Goal: Transaction & Acquisition: Purchase product/service

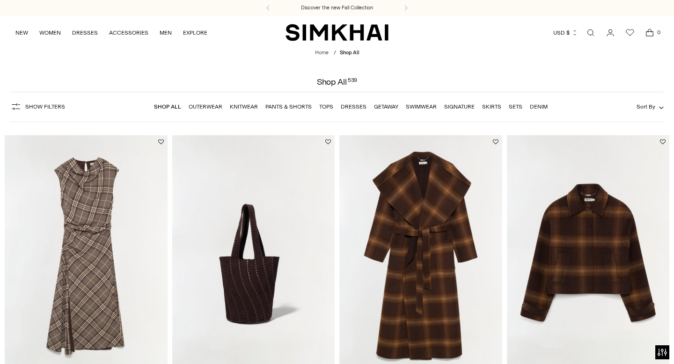
click at [327, 34] on img "SIMKHAI" at bounding box center [337, 32] width 103 height 18
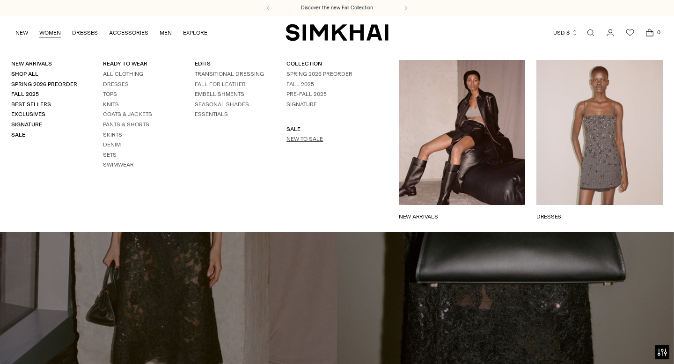
click at [293, 138] on link "New to Sale" at bounding box center [305, 139] width 37 height 7
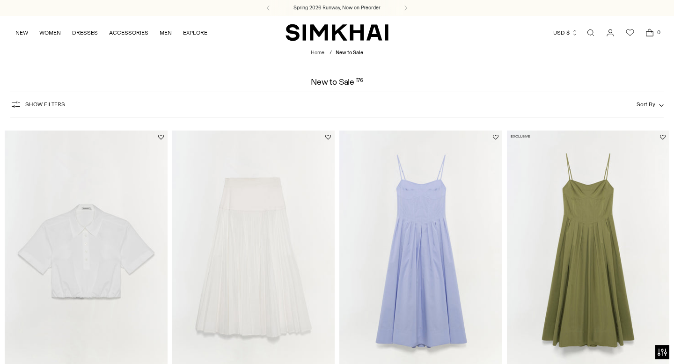
click at [643, 105] on span "Sort By" at bounding box center [646, 104] width 19 height 7
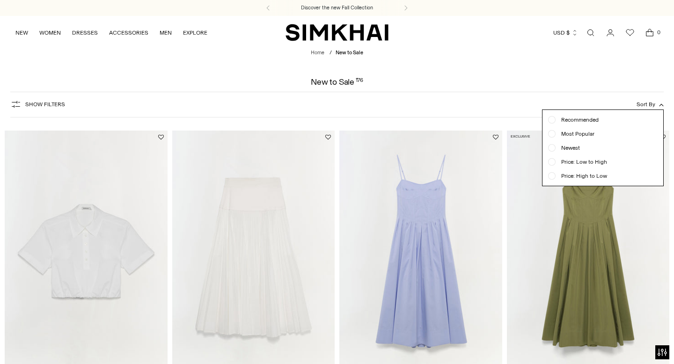
click at [555, 164] on div at bounding box center [551, 161] width 7 height 7
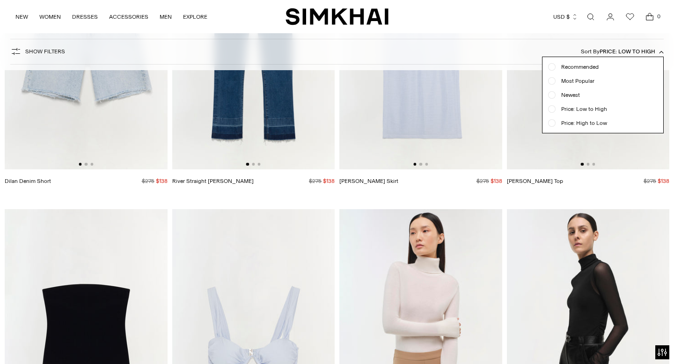
scroll to position [1351, 0]
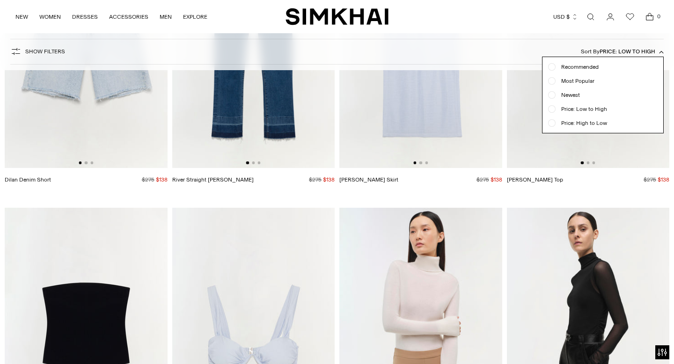
click at [491, 56] on div "Show Filters Show Filters Sort By Price: Low to High Recommended Most Popular N…" at bounding box center [337, 52] width 654 height 26
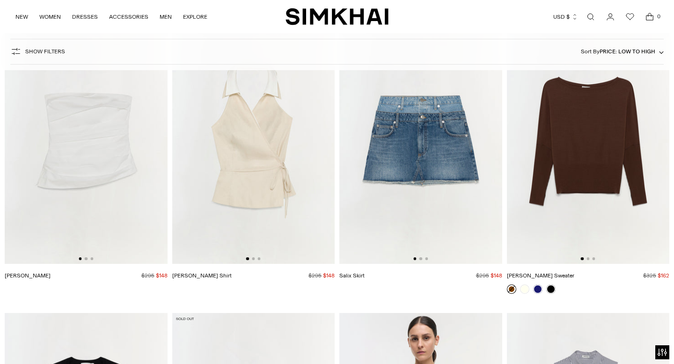
scroll to position [2410, 0]
